Goal: Task Accomplishment & Management: Use online tool/utility

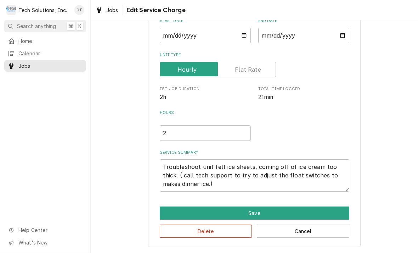
scroll to position [74, 0]
click at [227, 186] on textarea "Troubleshoot unit felt ice sheets, coming off of ice cream too thick. ( call te…" at bounding box center [255, 175] width 190 height 32
type textarea "Troubleshoot unit felt ice sheets, coming off of ice cream too thick. ( call te…"
type textarea "x"
type textarea "Troubleshoot unit felt ice sheets, coming off of ice cream too thick. ( call te…"
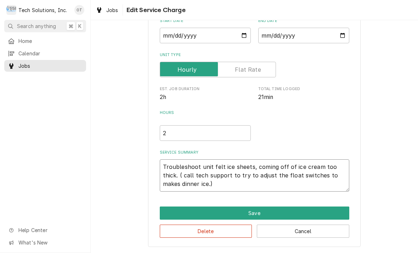
type textarea "x"
type textarea "Troubleshoot unit felt ice sheets, coming off of ice cream too thick. ( call te…"
type textarea "x"
type textarea "Troubleshoot unit felt ice sheets, coming off of ice cream too thick. ( call te…"
type textarea "x"
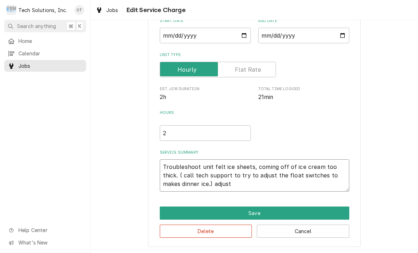
type textarea "Troubleshoot unit felt ice sheets, coming off of ice cream too thick. ( call te…"
type textarea "x"
type textarea "Troubleshoot unit felt ice sheets, coming off of ice cream too thick. ( call te…"
type textarea "x"
type textarea "Troubleshoot unit felt ice sheets, coming off of ice cream too thick. ( call te…"
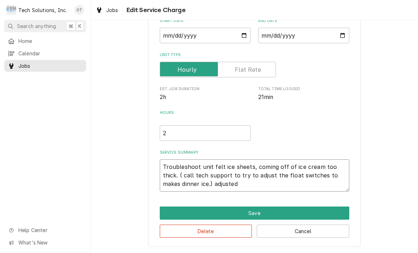
type textarea "x"
type textarea "Troubleshoot unit felt ice sheets, coming off of ice cream too thick. ( call te…"
type textarea "x"
type textarea "Troubleshoot unit felt ice sheets, coming off of ice cream too thick. ( call te…"
type textarea "x"
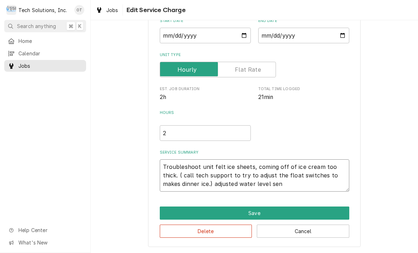
type textarea "Troubleshoot unit felt ice sheets, coming off of ice cream too thick. ( call te…"
type textarea "x"
type textarea "Troubleshoot unit felt ice sheets, coming off of ice cream too thick. ( call te…"
type textarea "x"
type textarea "Troubleshoot unit felt ice sheets, coming off of ice cream too thick. ( call te…"
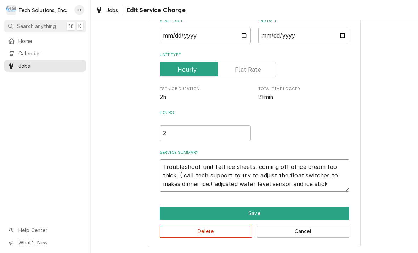
type textarea "x"
type textarea "Troubleshoot unit felt ice sheets, coming off of ice cream too thick. ( call te…"
type textarea "x"
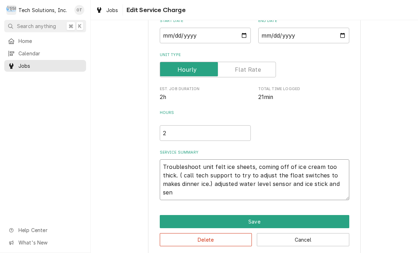
type textarea "Troubleshoot unit felt ice sheets, coming off of ice cream too thick. ( call te…"
type textarea "x"
type textarea "Troubleshoot unit felt ice sheets, coming off of ice cream too thick. ( call te…"
type textarea "x"
type textarea "Troubleshoot unit felt ice sheets, coming off of ice cream too thick. ( call te…"
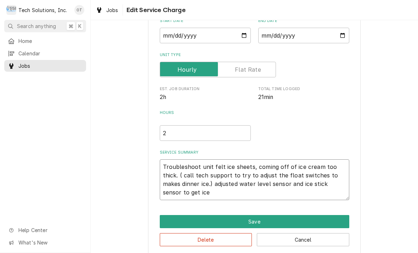
type textarea "x"
type textarea "Troubleshoot unit felt ice sheets, coming off of ice cream too thick. ( call te…"
type textarea "x"
type textarea "Troubleshoot unit felt ice sheets, coming off of ice cream too thick. ( call te…"
type textarea "x"
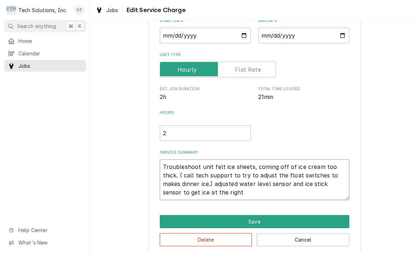
type textarea "Troubleshoot unit felt ice sheets, coming off of ice cream too thick. ( call te…"
type textarea "x"
type textarea "Troubleshoot unit felt ice sheets, coming off of ice cream too thick. ( call te…"
type textarea "x"
type textarea "Troubleshoot unit felt ice sheets, coming off of ice cream too thick. ( call te…"
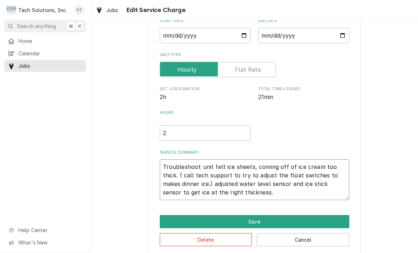
type textarea "x"
type textarea "Troubleshoot unit felt ice sheets, coming off of ice cream too thick. ( call te…"
type textarea "x"
type textarea "Troubleshoot unit felt ice sheets, coming off of ice cream too thick. ( call te…"
type textarea "x"
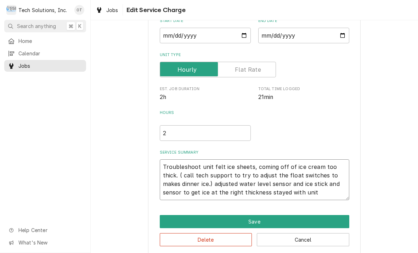
type textarea "Troubleshoot unit felt ice sheets, coming off of ice cream too thick. ( call te…"
type textarea "x"
type textarea "Troubleshoot unit felt ice sheets, coming off of ice cream too thick. ( call te…"
type textarea "x"
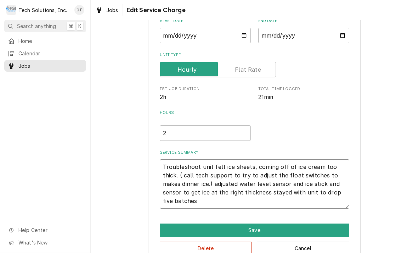
type textarea "Troubleshoot unit felt ice sheets, coming off of ice cream too thick. ( call te…"
type textarea "x"
type textarea "Troubleshoot unit felt ice sheets, coming off of ice cream too thick. ( call te…"
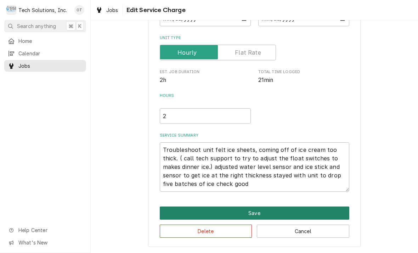
click at [256, 206] on button "Save" at bounding box center [255, 212] width 190 height 13
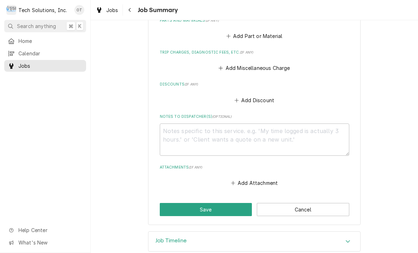
scroll to position [349, 0]
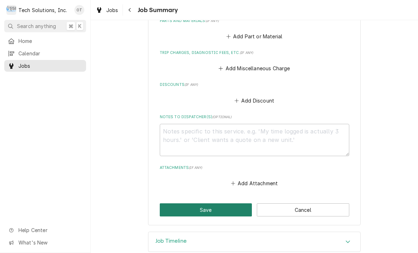
click at [204, 203] on button "Save" at bounding box center [206, 209] width 93 height 13
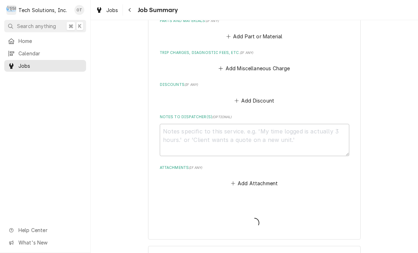
type textarea "x"
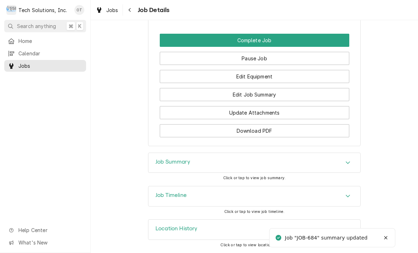
scroll to position [711, 0]
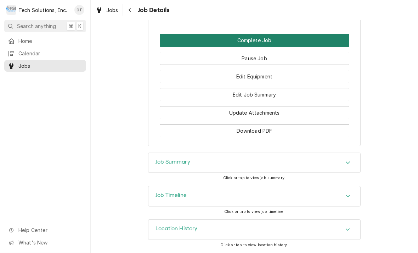
click at [255, 37] on button "Complete Job" at bounding box center [255, 40] width 190 height 13
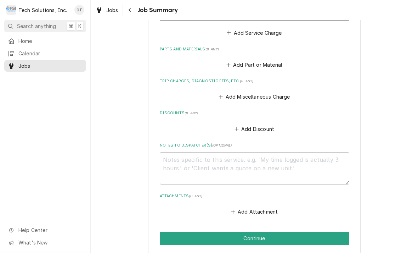
scroll to position [320, 0]
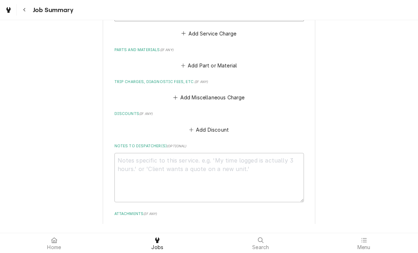
type textarea "x"
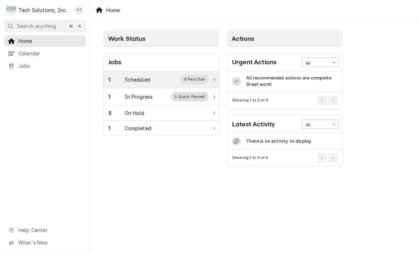
click at [208, 78] on div "0 Past Due" at bounding box center [195, 79] width 28 height 9
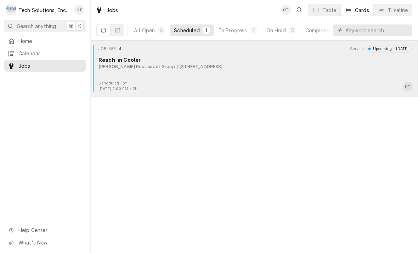
click at [211, 74] on div "JOB-685 Service Upcoming - Today Reach-in Cooler Flynn Restaurant Group 65 Libe…" at bounding box center [255, 62] width 322 height 35
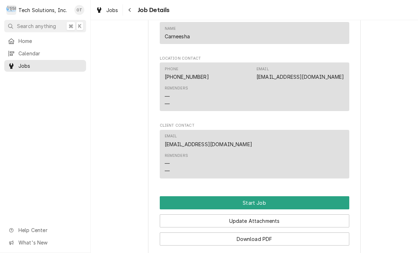
scroll to position [488, 0]
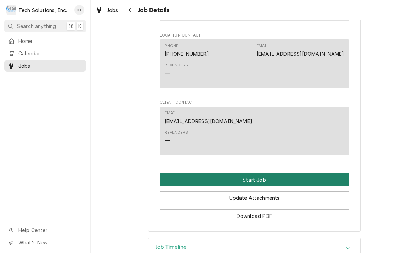
click at [255, 183] on button "Start Job" at bounding box center [255, 179] width 190 height 13
